Goal: Transaction & Acquisition: Purchase product/service

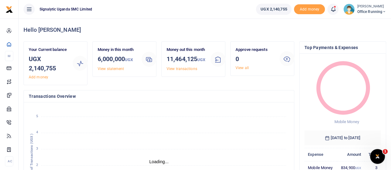
scroll to position [5, 5]
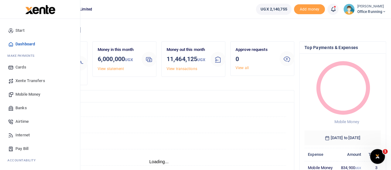
click at [32, 92] on span "Mobile Money" at bounding box center [27, 94] width 25 height 6
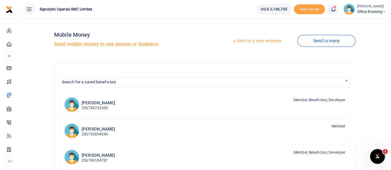
click at [247, 40] on link "Send to a new recipient" at bounding box center [256, 41] width 81 height 11
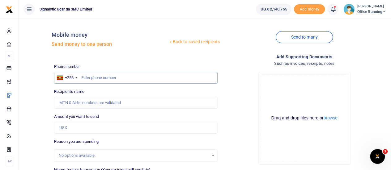
click at [91, 75] on input "text" at bounding box center [135, 78] width 163 height 12
paste input "0772427327"
type input "0772427327"
type input "Aheebwa Ashaba"
type input "0772427327"
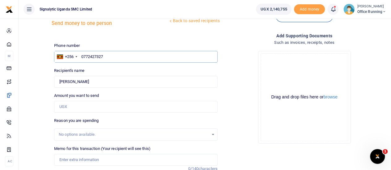
scroll to position [31, 0]
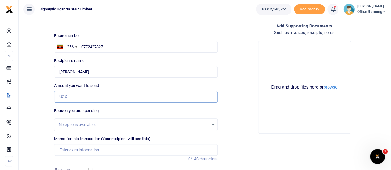
click at [78, 99] on input "Amount you want to send" at bounding box center [135, 97] width 163 height 12
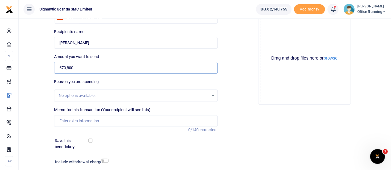
scroll to position [93, 0]
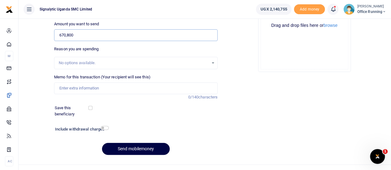
type input "670,800"
click at [77, 85] on input "Memo for this transaction (Your recipient will see this)" at bounding box center [135, 88] width 163 height 12
paste input "PROC00053"
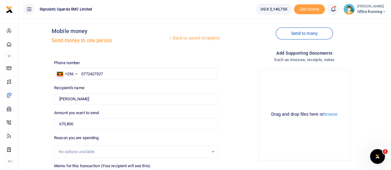
scroll to position [0, 0]
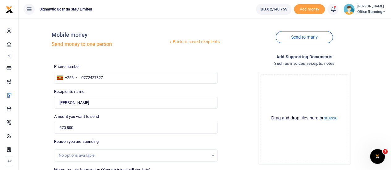
type input "PROC00053 GEN"
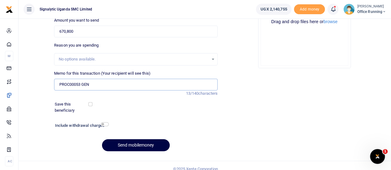
scroll to position [103, 0]
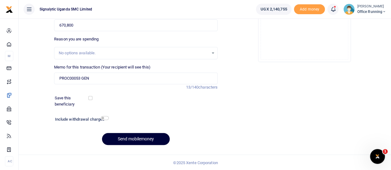
click at [136, 139] on button "Send mobilemoney" at bounding box center [136, 139] width 68 height 12
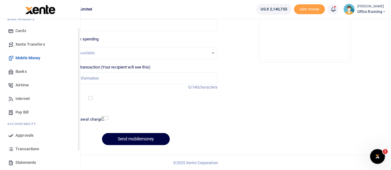
scroll to position [64, 0]
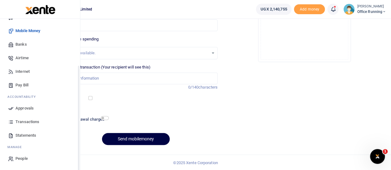
click at [27, 105] on span "Approvals" at bounding box center [24, 108] width 18 height 6
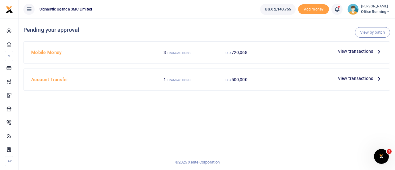
click at [357, 52] on span "View transactions" at bounding box center [355, 51] width 35 height 7
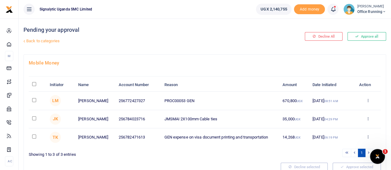
click at [364, 102] on div "Approve Decline Details" at bounding box center [367, 101] width 19 height 6
click at [368, 100] on icon at bounding box center [367, 100] width 4 height 4
click at [342, 109] on link "Approve" at bounding box center [344, 110] width 49 height 9
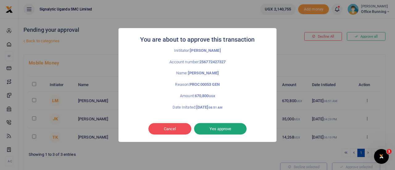
click at [236, 129] on button "Yes approve" at bounding box center [220, 129] width 53 height 12
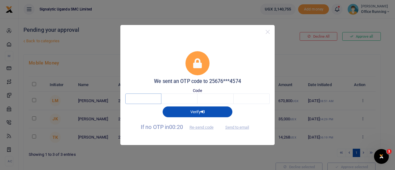
drag, startPoint x: 148, startPoint y: 102, endPoint x: 152, endPoint y: 105, distance: 5.5
click at [148, 102] on input "text" at bounding box center [143, 99] width 36 height 11
type input "9"
type input "4"
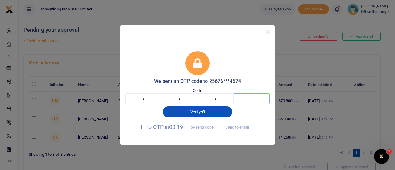
type input "9"
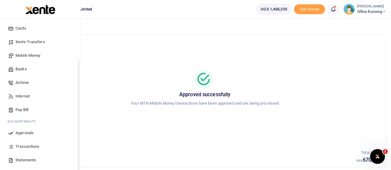
scroll to position [64, 0]
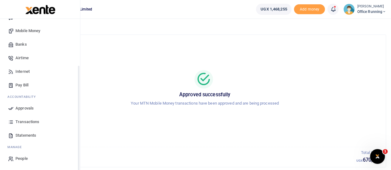
click at [29, 120] on span "Transactions" at bounding box center [27, 122] width 24 height 6
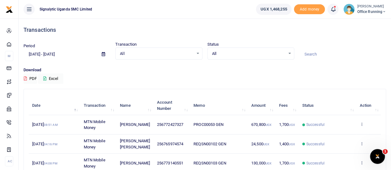
click at [364, 125] on td "View details Send again" at bounding box center [368, 124] width 25 height 19
click at [362, 123] on icon at bounding box center [361, 124] width 4 height 4
click at [338, 135] on link "View details" at bounding box center [338, 135] width 49 height 9
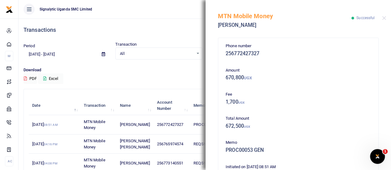
click at [160, 78] on div "Download PDF Excel" at bounding box center [204, 75] width 362 height 17
click at [384, 19] on button "Close" at bounding box center [384, 18] width 4 height 4
